Goal: Task Accomplishment & Management: Manage account settings

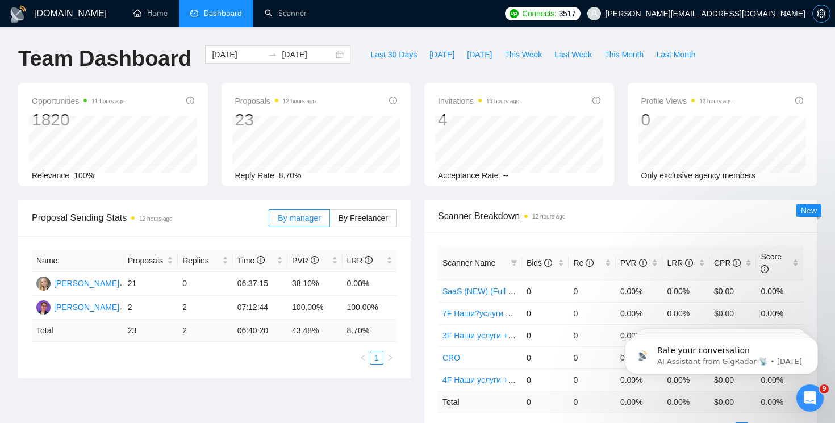
click at [819, 14] on icon "setting" at bounding box center [820, 13] width 9 height 9
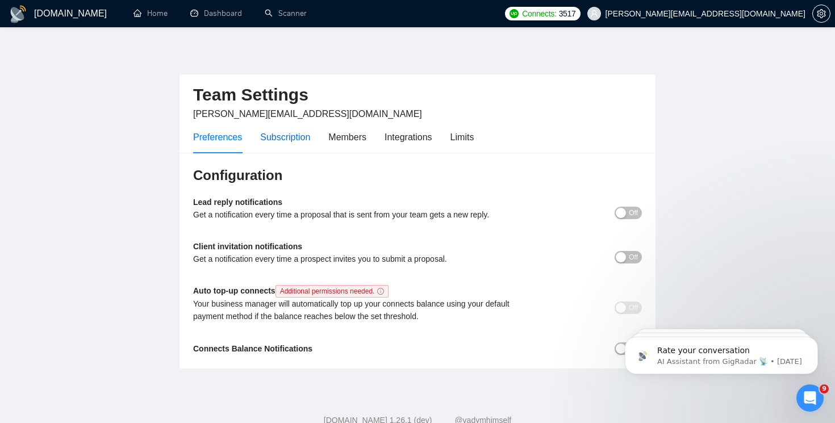
click at [291, 136] on div "Subscription" at bounding box center [285, 137] width 50 height 14
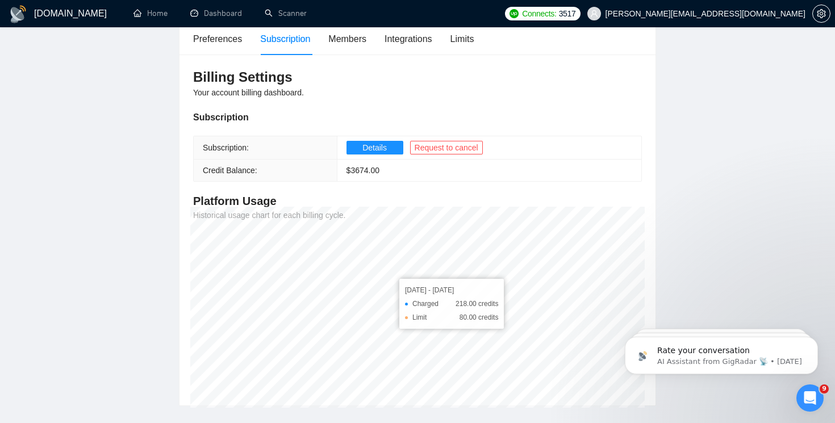
scroll to position [73, 0]
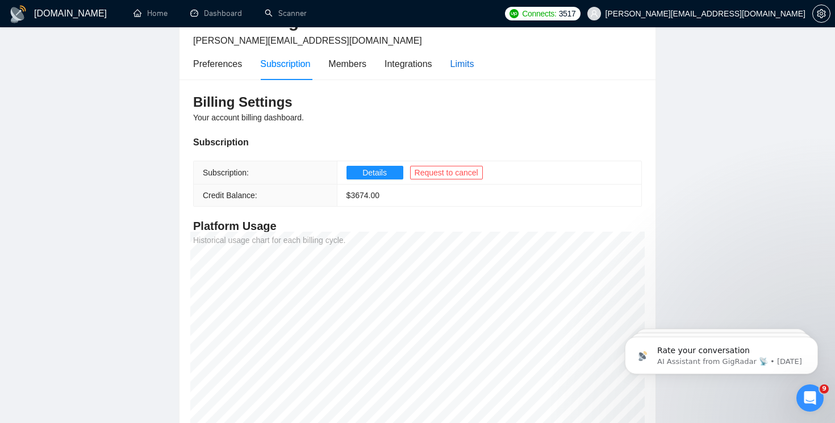
click at [464, 66] on div "Limits" at bounding box center [462, 64] width 24 height 14
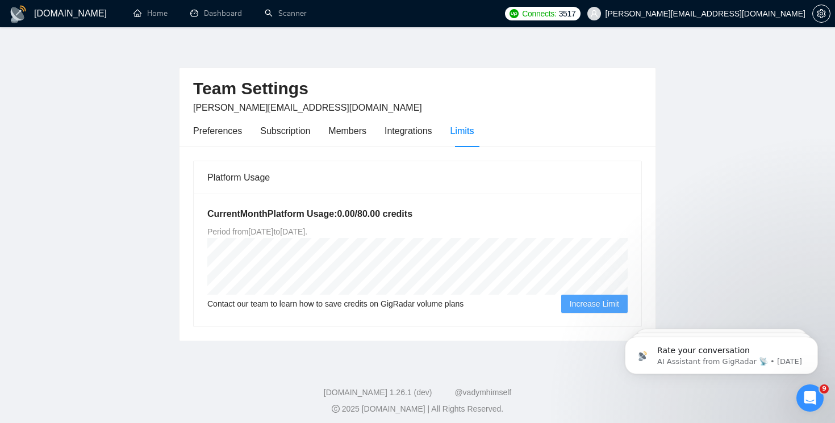
scroll to position [12, 0]
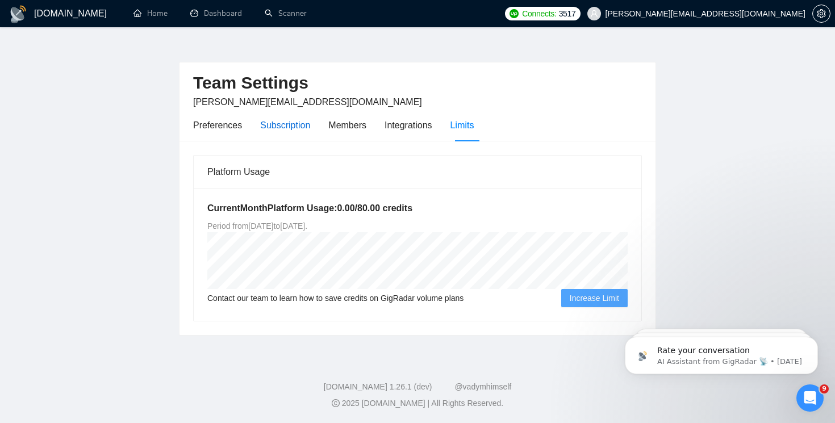
click at [284, 121] on div "Subscription" at bounding box center [285, 125] width 50 height 14
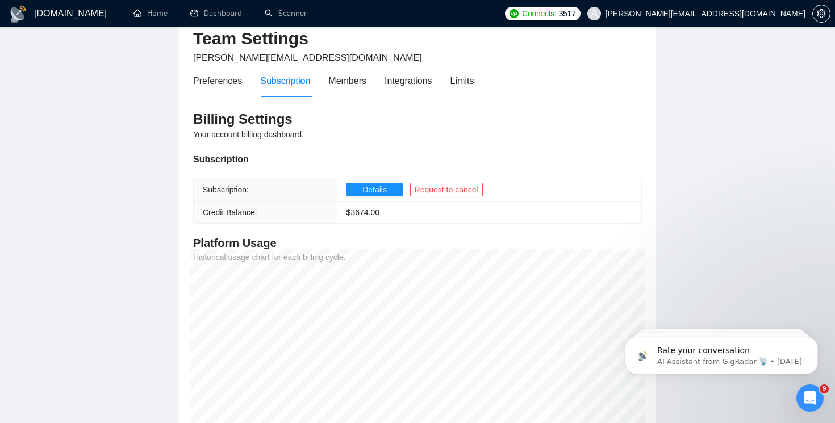
scroll to position [58, 0]
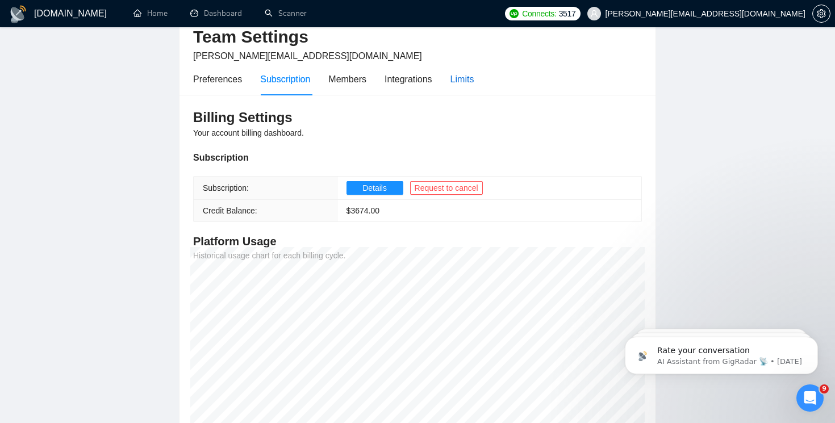
click at [460, 82] on div "Limits" at bounding box center [462, 79] width 24 height 14
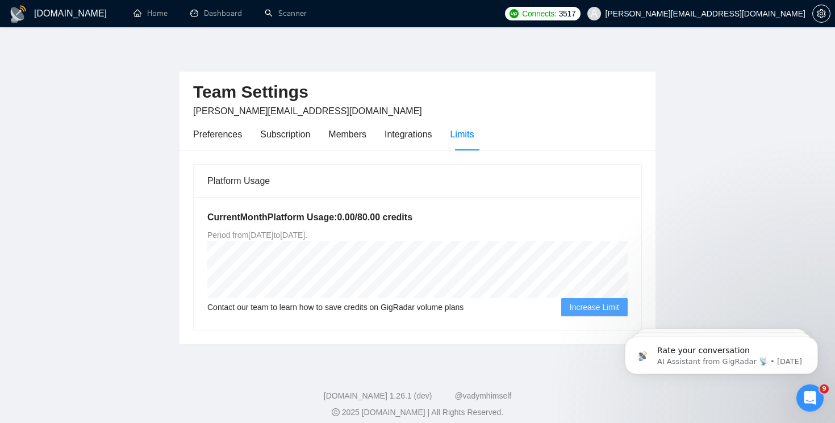
scroll to position [10, 0]
